Goal: Transaction & Acquisition: Purchase product/service

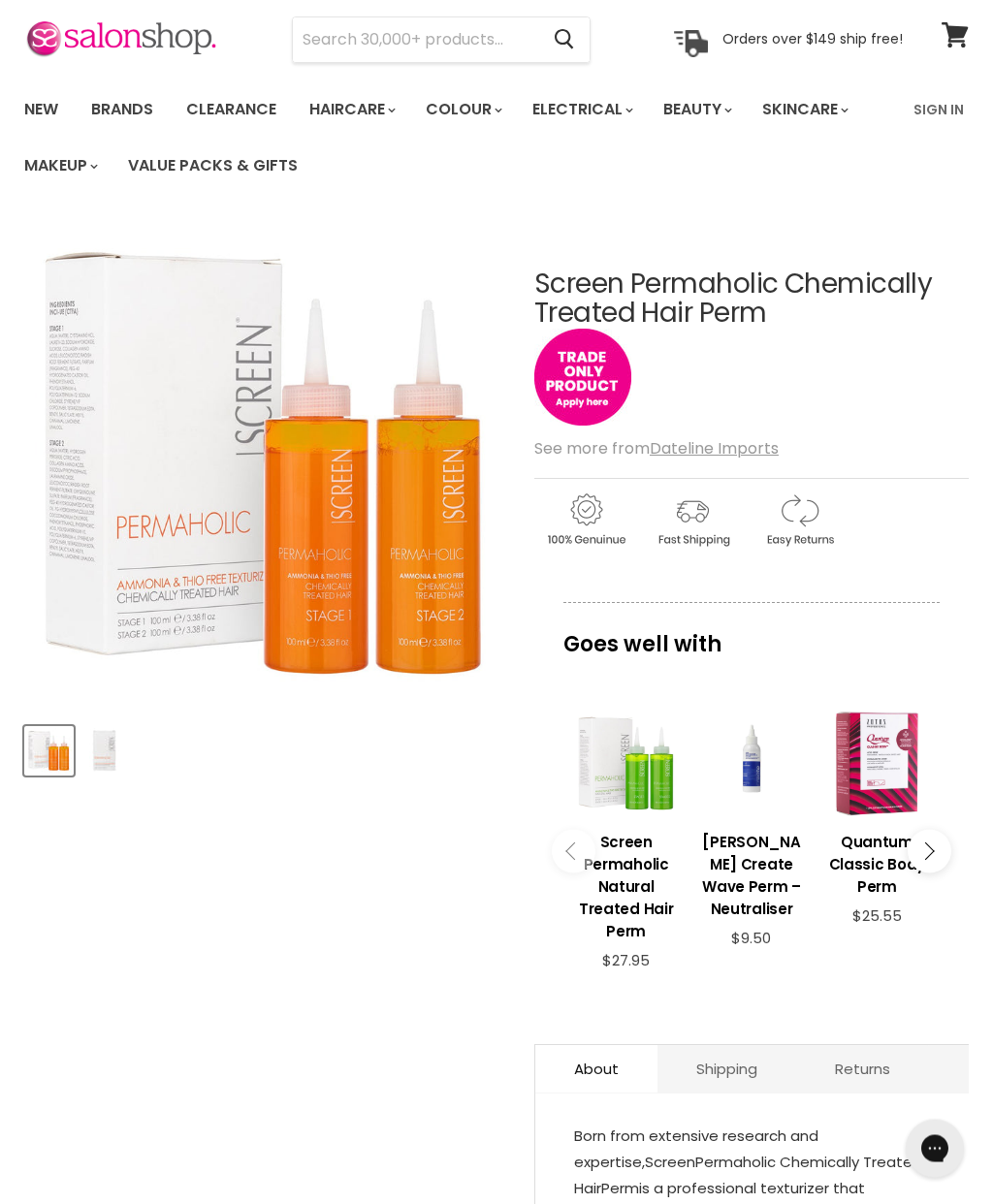
scroll to position [70, 0]
click at [724, 456] on u "Dateline Imports" at bounding box center [714, 448] width 129 height 23
click at [721, 450] on u "Dateline Imports" at bounding box center [714, 448] width 129 height 23
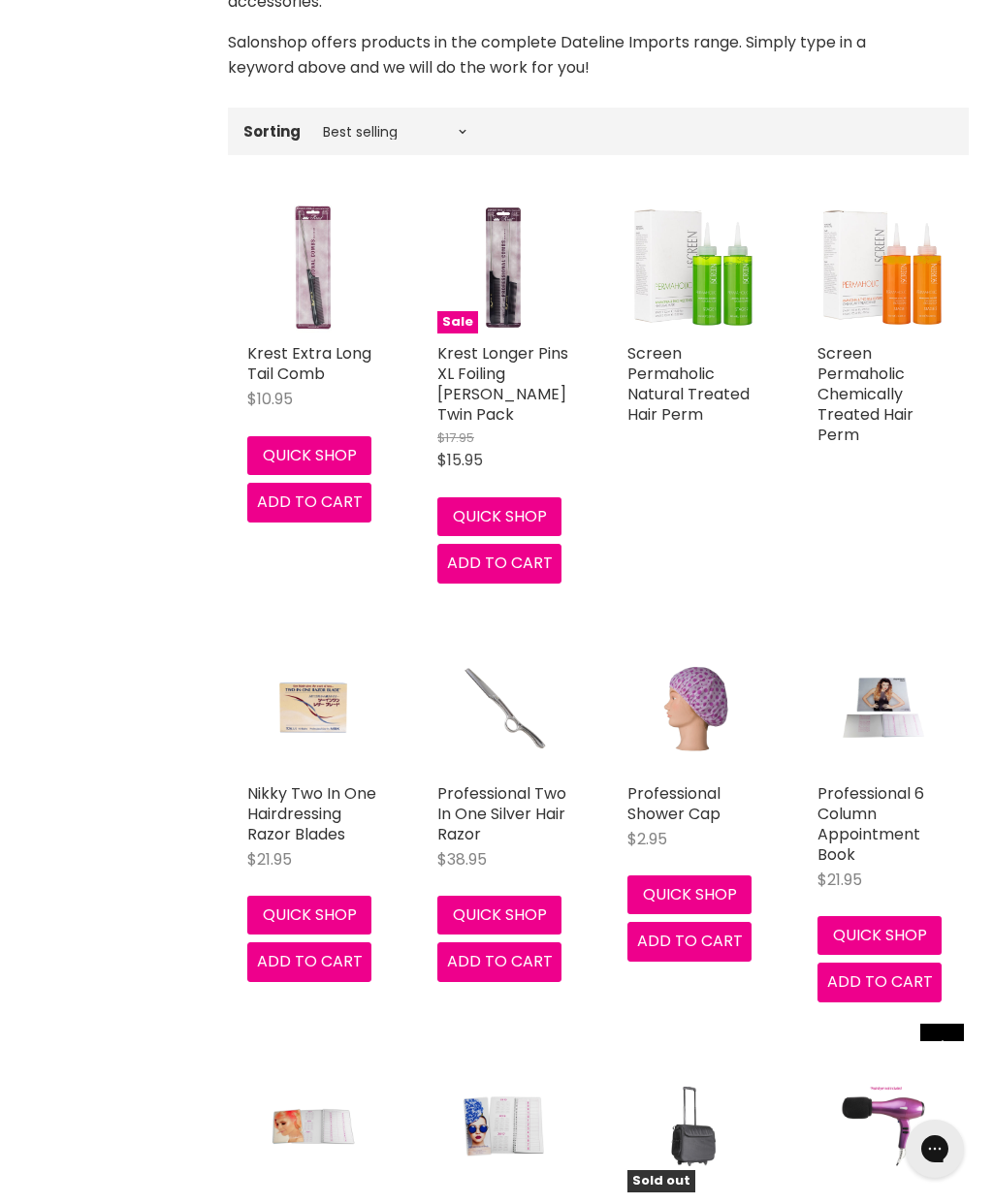
click at [892, 255] on img "Main content" at bounding box center [884, 268] width 132 height 132
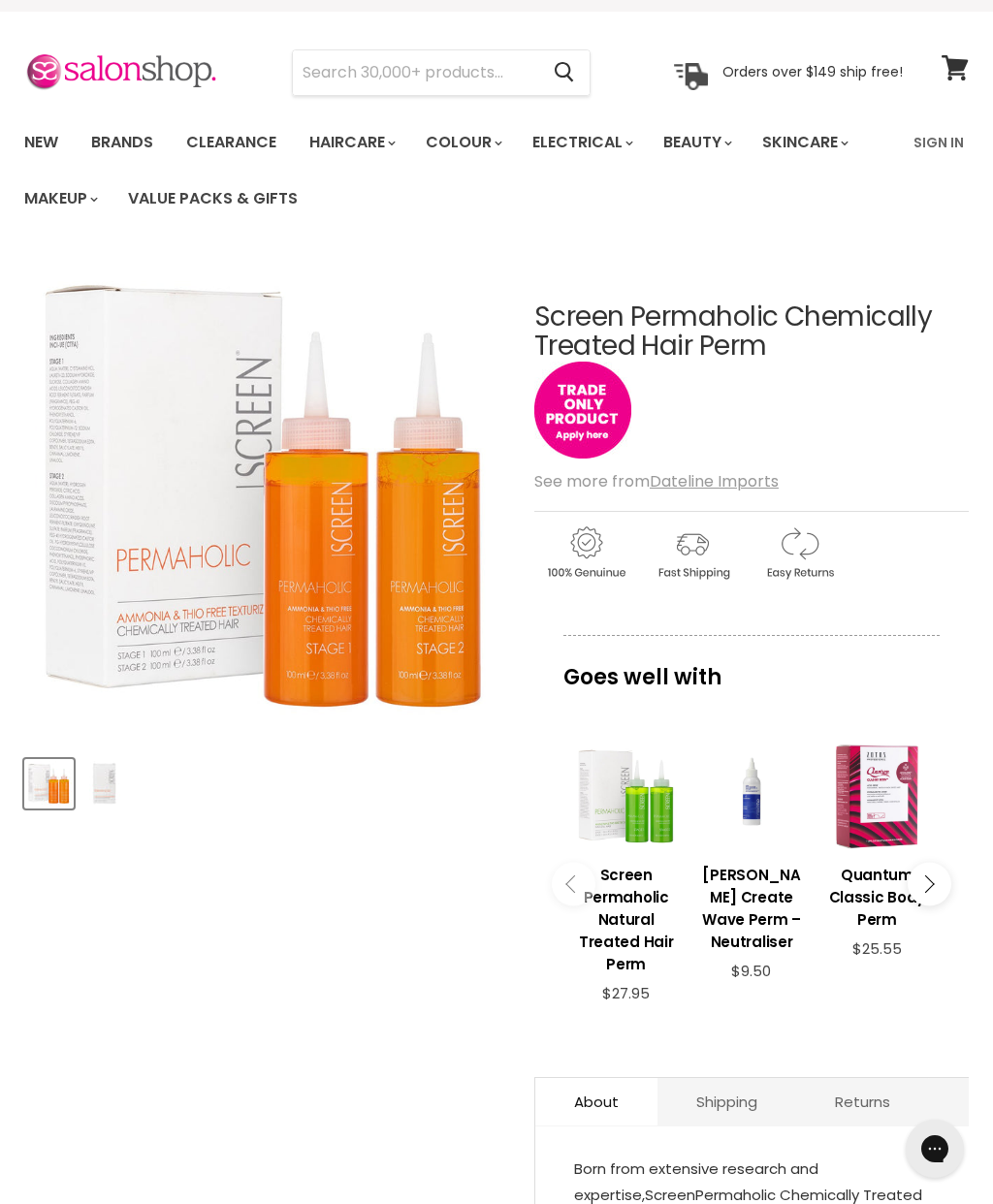
scroll to position [1, 0]
